Goal: Transaction & Acquisition: Purchase product/service

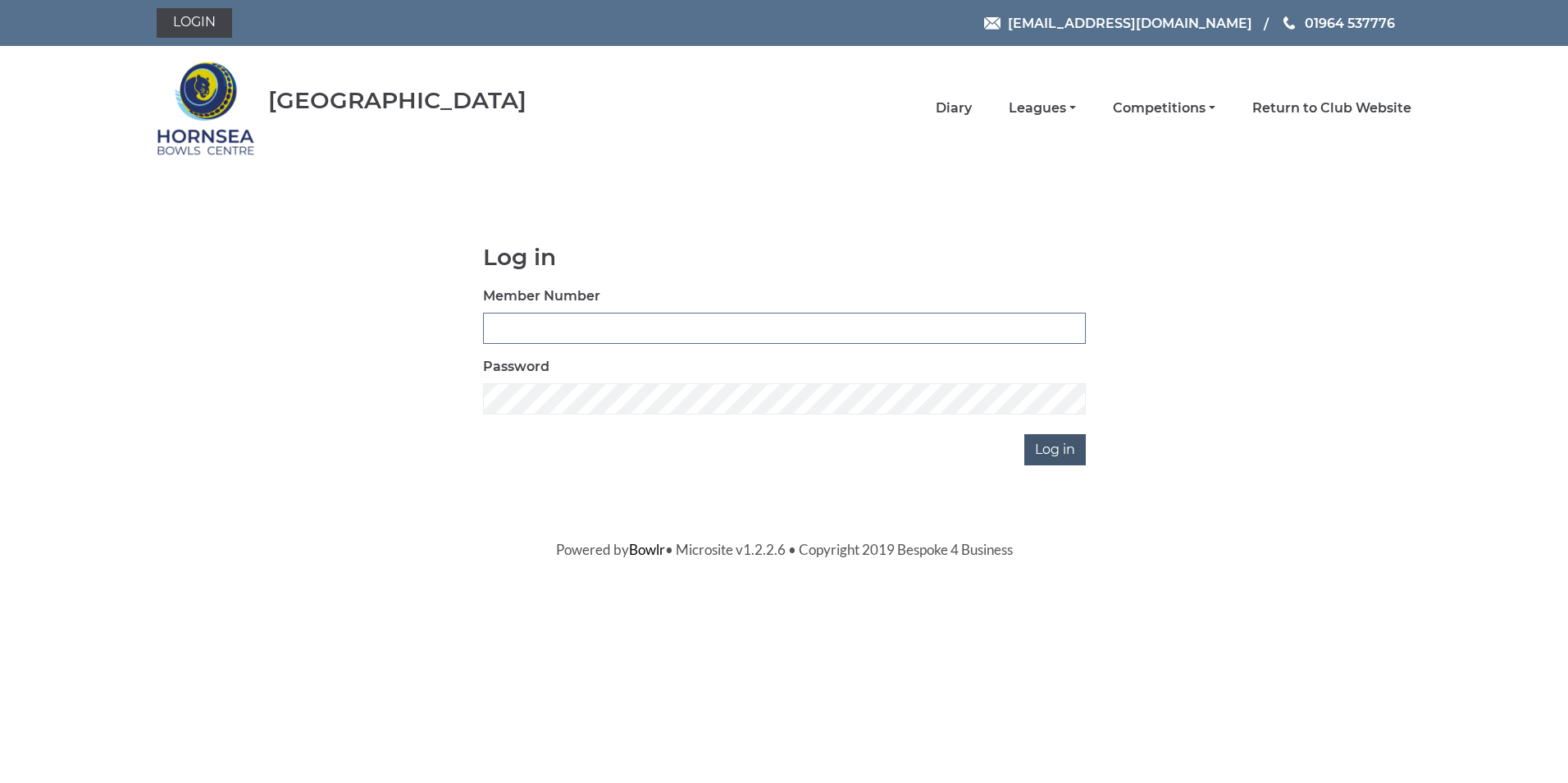
type input "0320"
click at [1050, 446] on input "Log in" at bounding box center [1054, 450] width 61 height 31
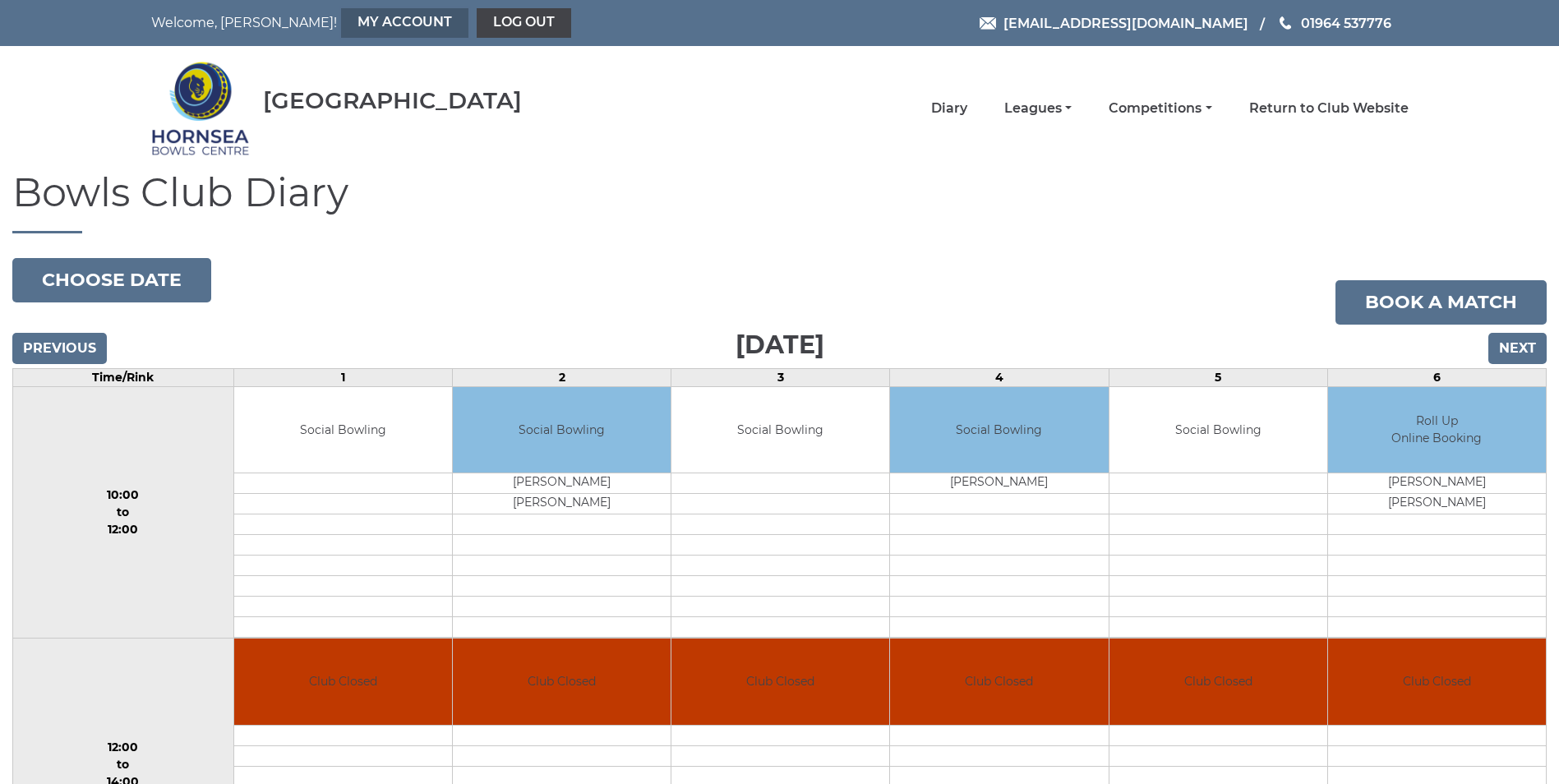
click at [341, 21] on link "My Account" at bounding box center [405, 22] width 128 height 29
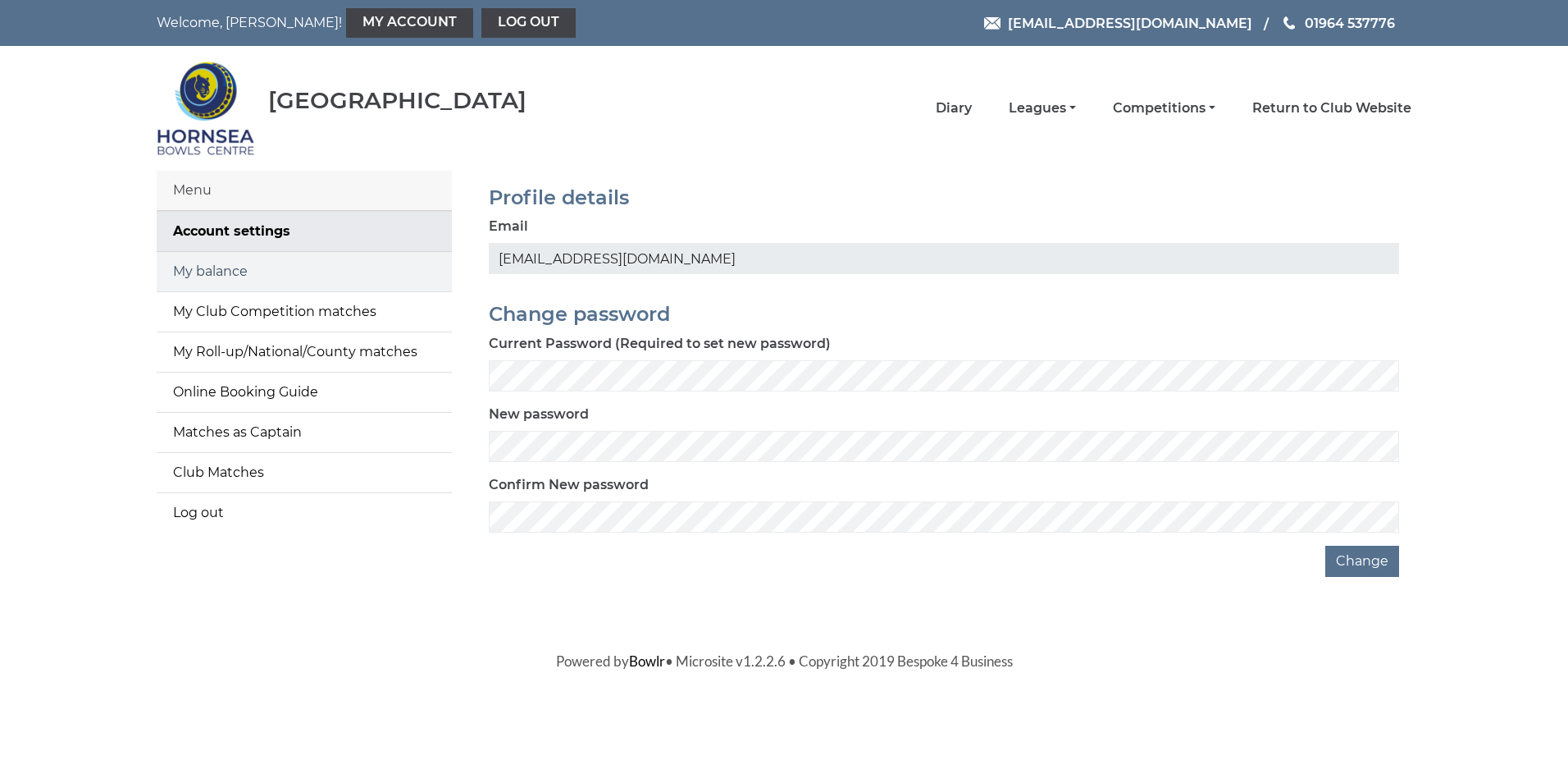
click at [216, 268] on link "My balance" at bounding box center [304, 272] width 295 height 39
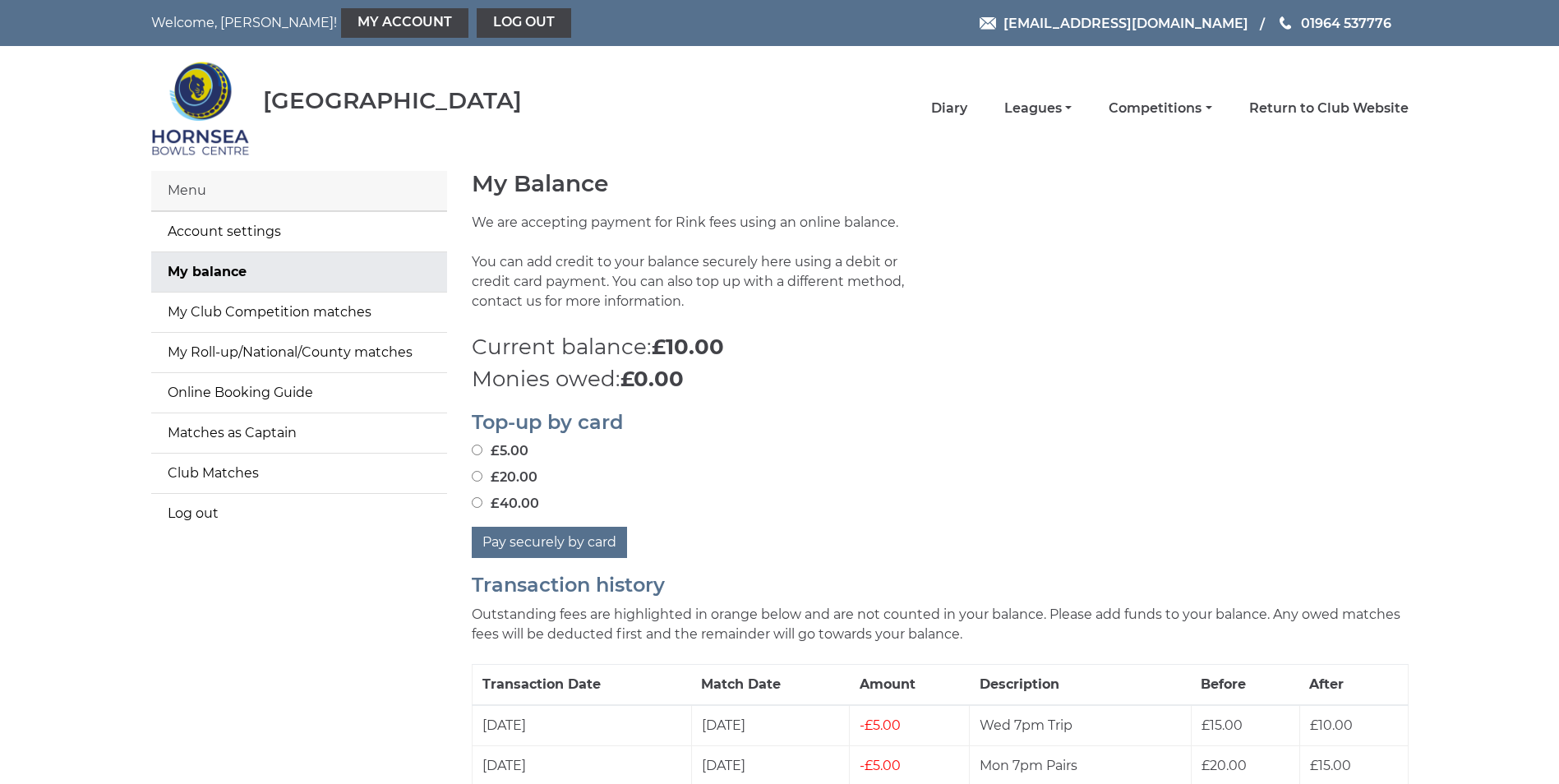
click at [477, 477] on input "£20.00" at bounding box center [476, 476] width 11 height 11
radio input "true"
click at [542, 538] on button "Pay securely by card" at bounding box center [548, 542] width 155 height 31
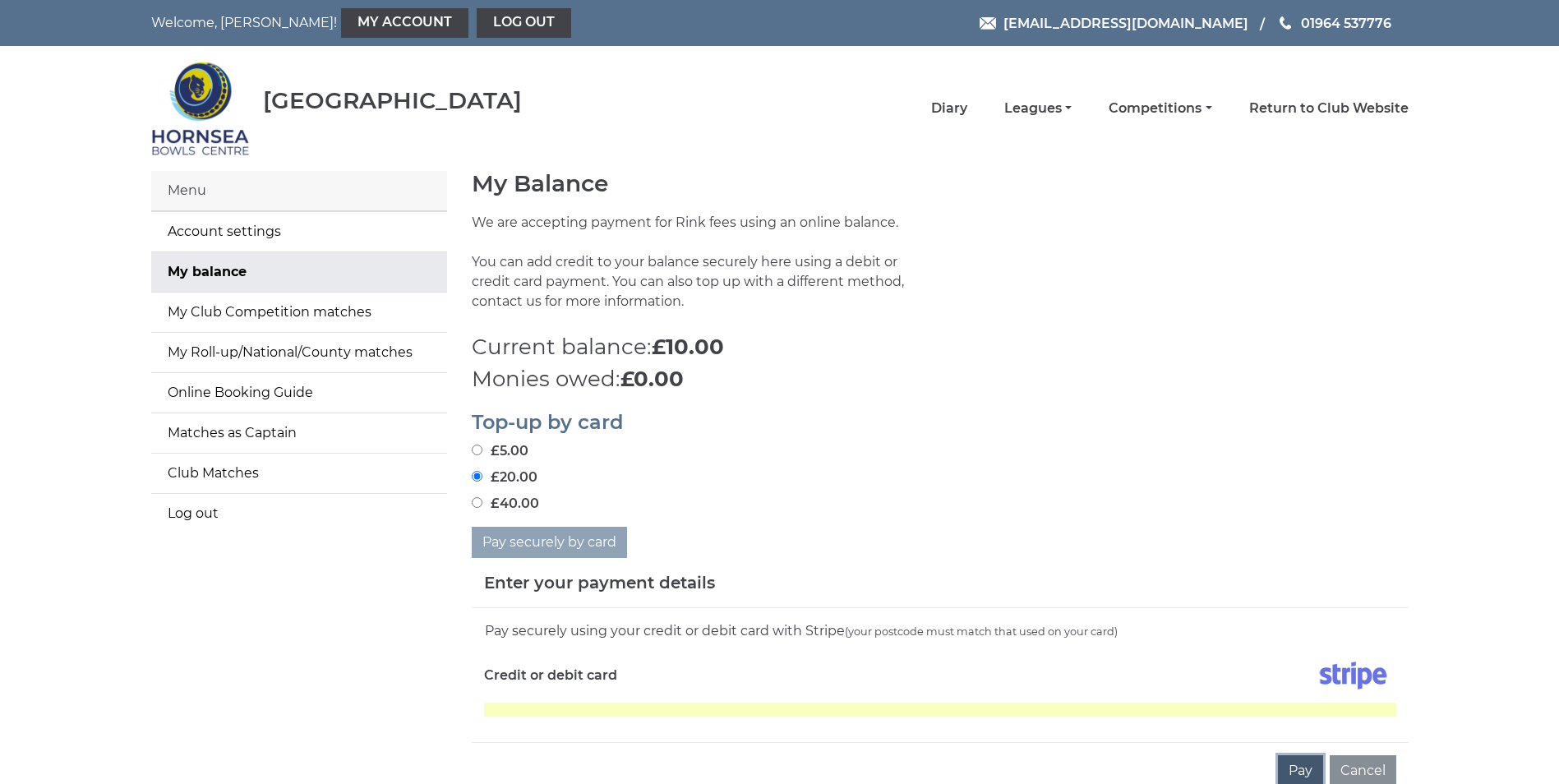
click at [1297, 766] on button "Pay" at bounding box center [1300, 770] width 45 height 31
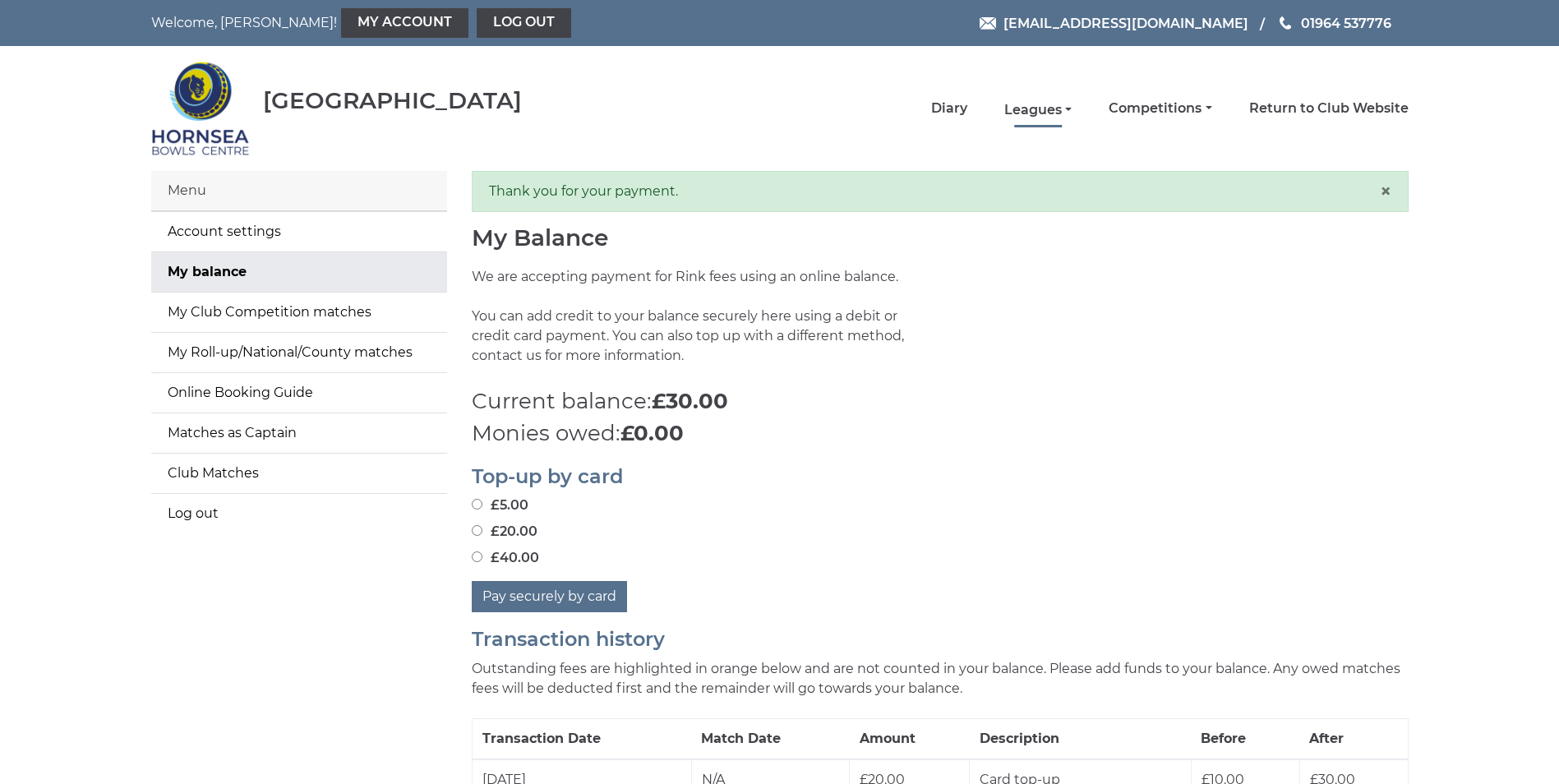
click at [1036, 104] on link "Leagues" at bounding box center [1037, 110] width 67 height 19
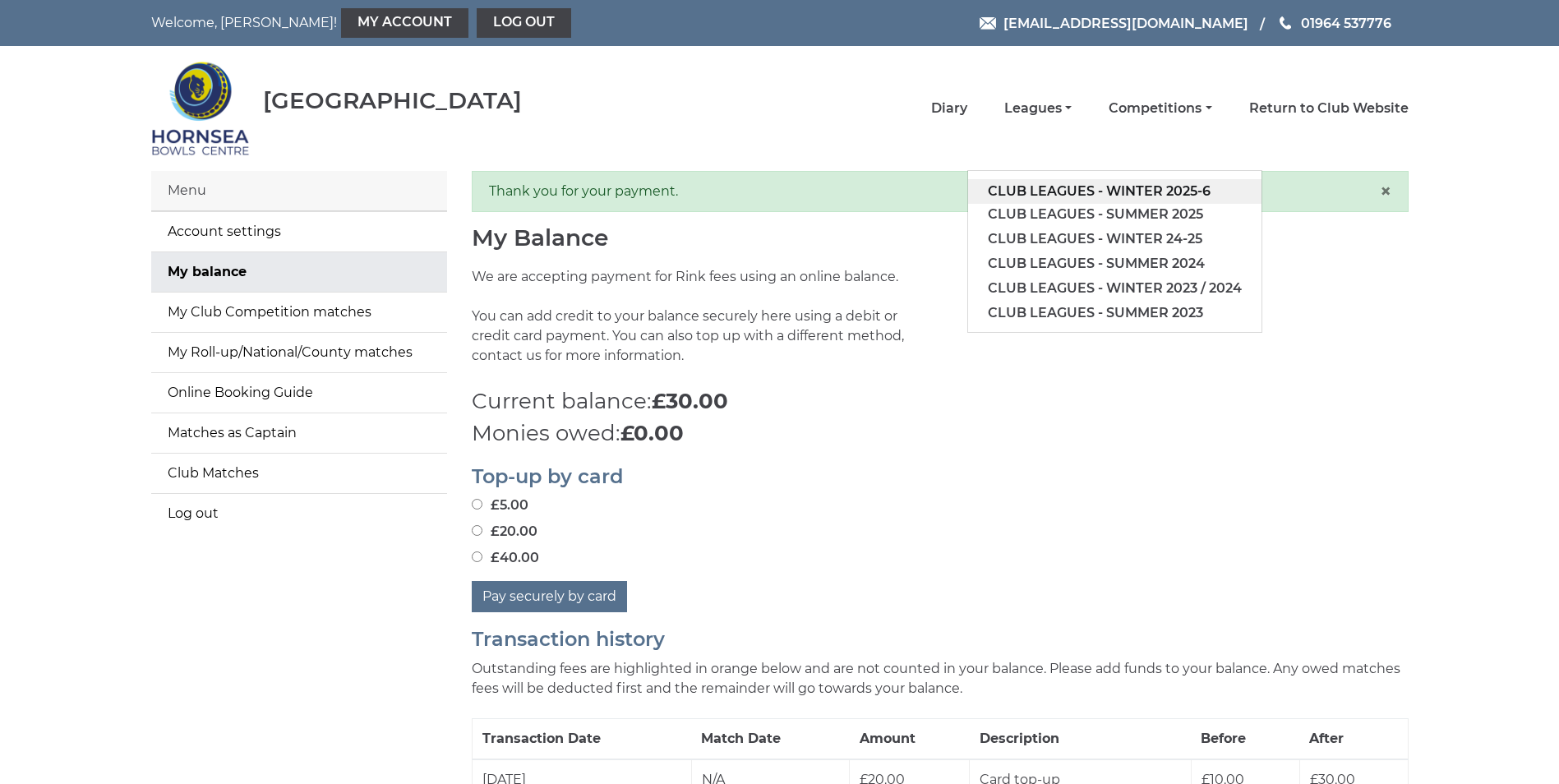
click at [1070, 188] on link "Club leagues - Winter 2025-6" at bounding box center [1114, 191] width 294 height 24
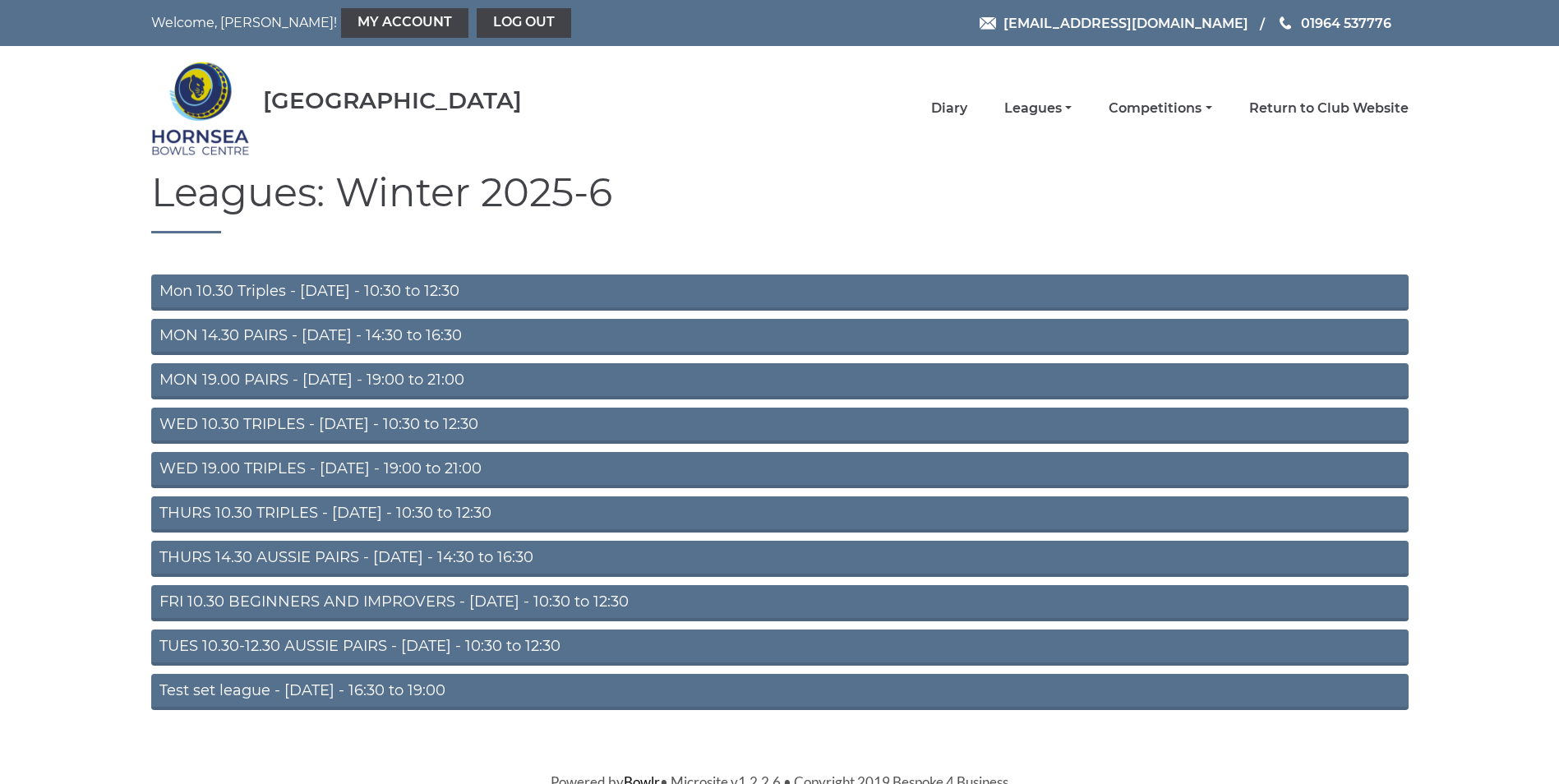
click at [282, 372] on link "MON 19.00 PAIRS - Monday - 19:00 to 21:00" at bounding box center [780, 380] width 1258 height 36
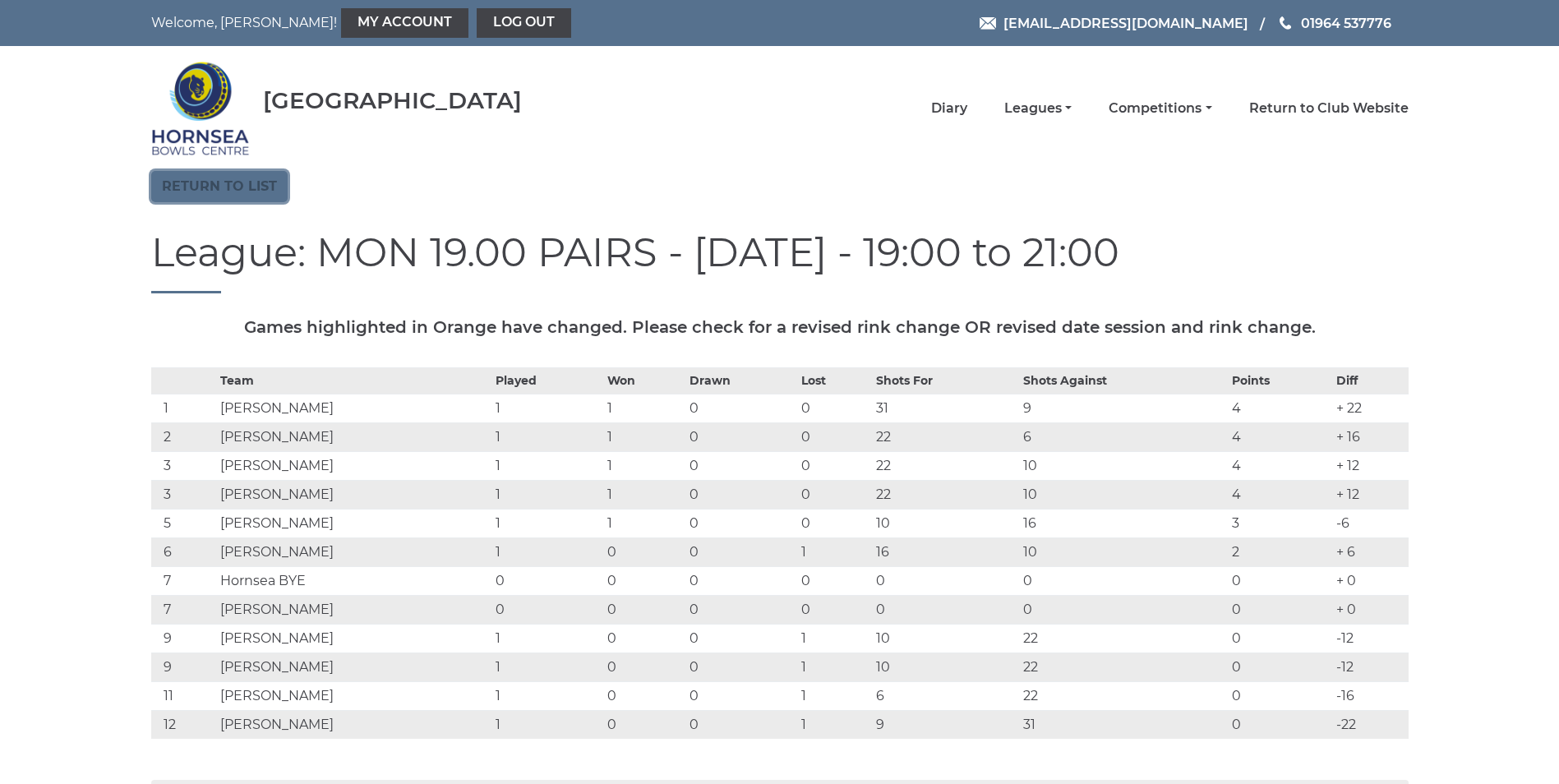
click at [229, 183] on link "Return to list" at bounding box center [220, 186] width 137 height 31
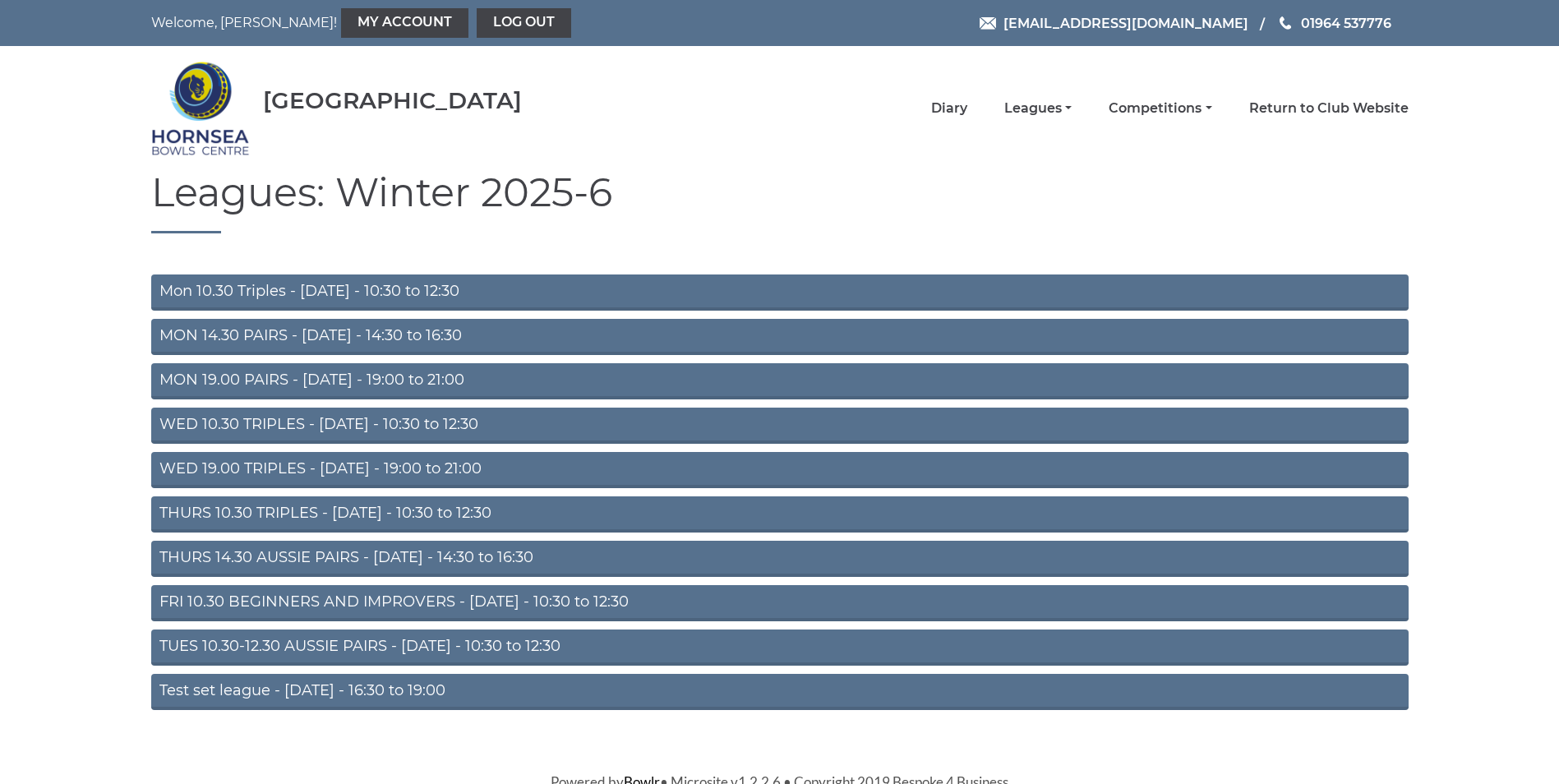
click at [303, 465] on link "WED 19.00 TRIPLES - [DATE] - 19:00 to 21:00" at bounding box center [780, 469] width 1258 height 36
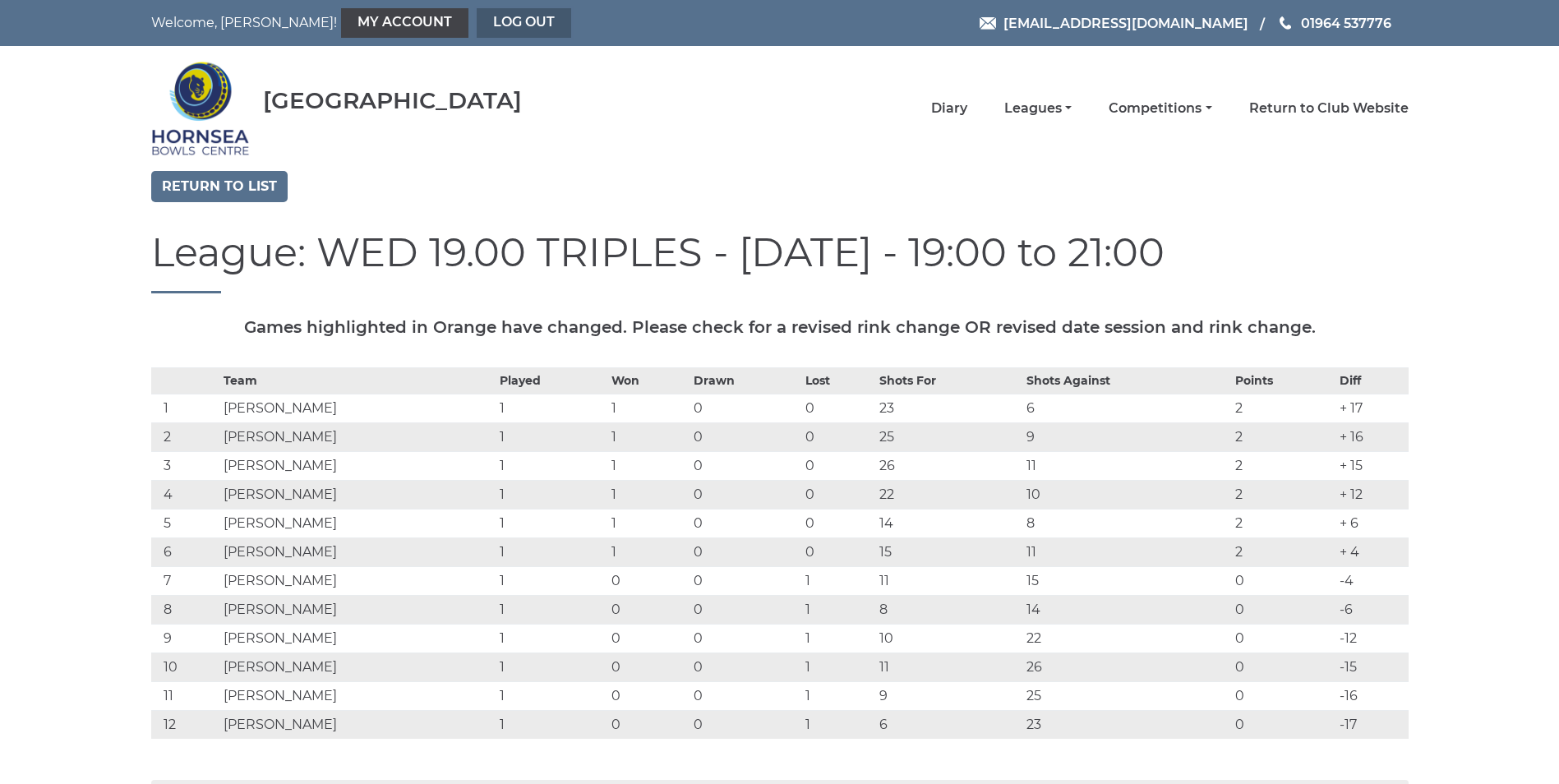
click at [477, 19] on link "Log out" at bounding box center [524, 22] width 95 height 29
